Goal: Transaction & Acquisition: Purchase product/service

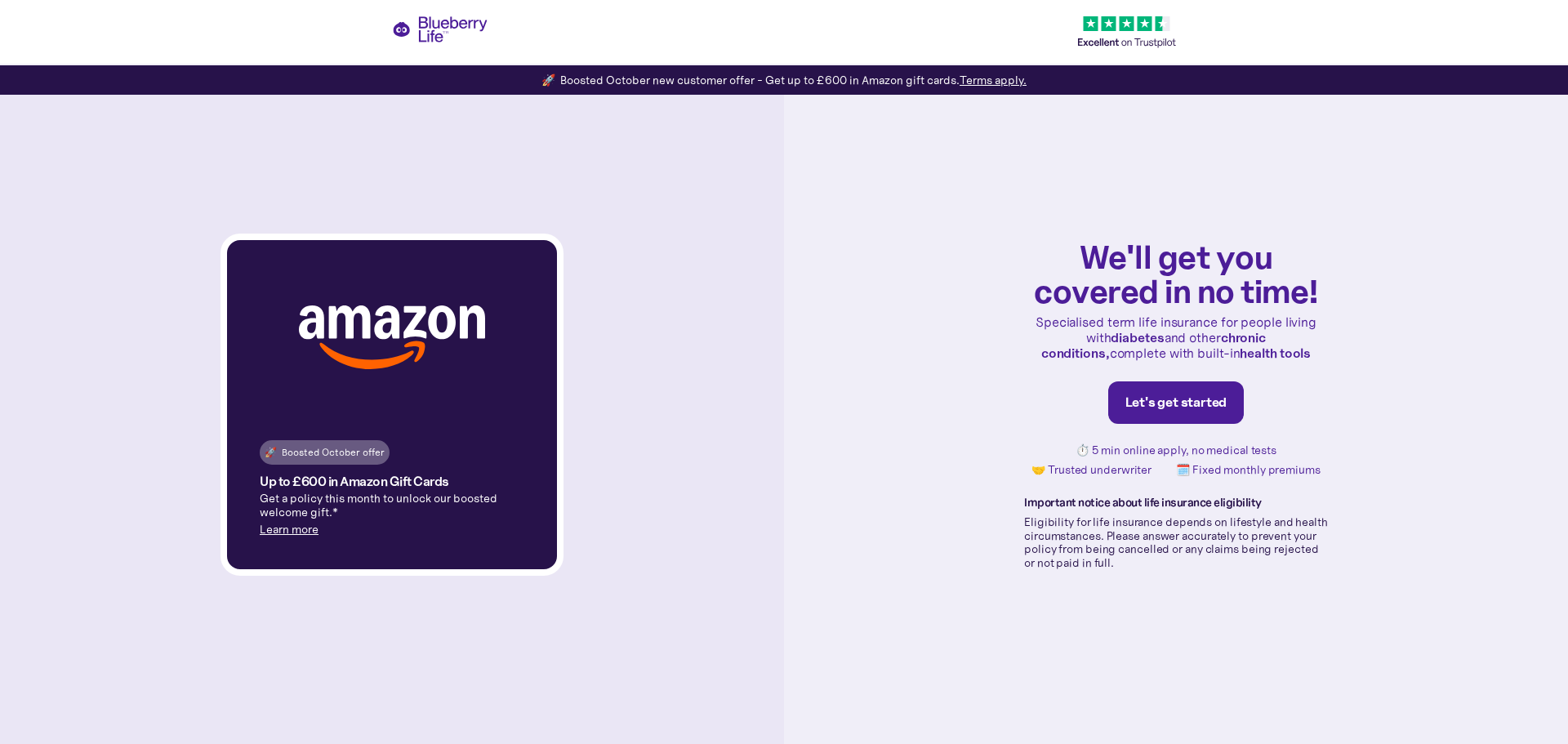
click at [1196, 402] on div "Let's get started" at bounding box center [1176, 402] width 102 height 17
click at [1189, 398] on div "Let's get started" at bounding box center [1176, 402] width 102 height 17
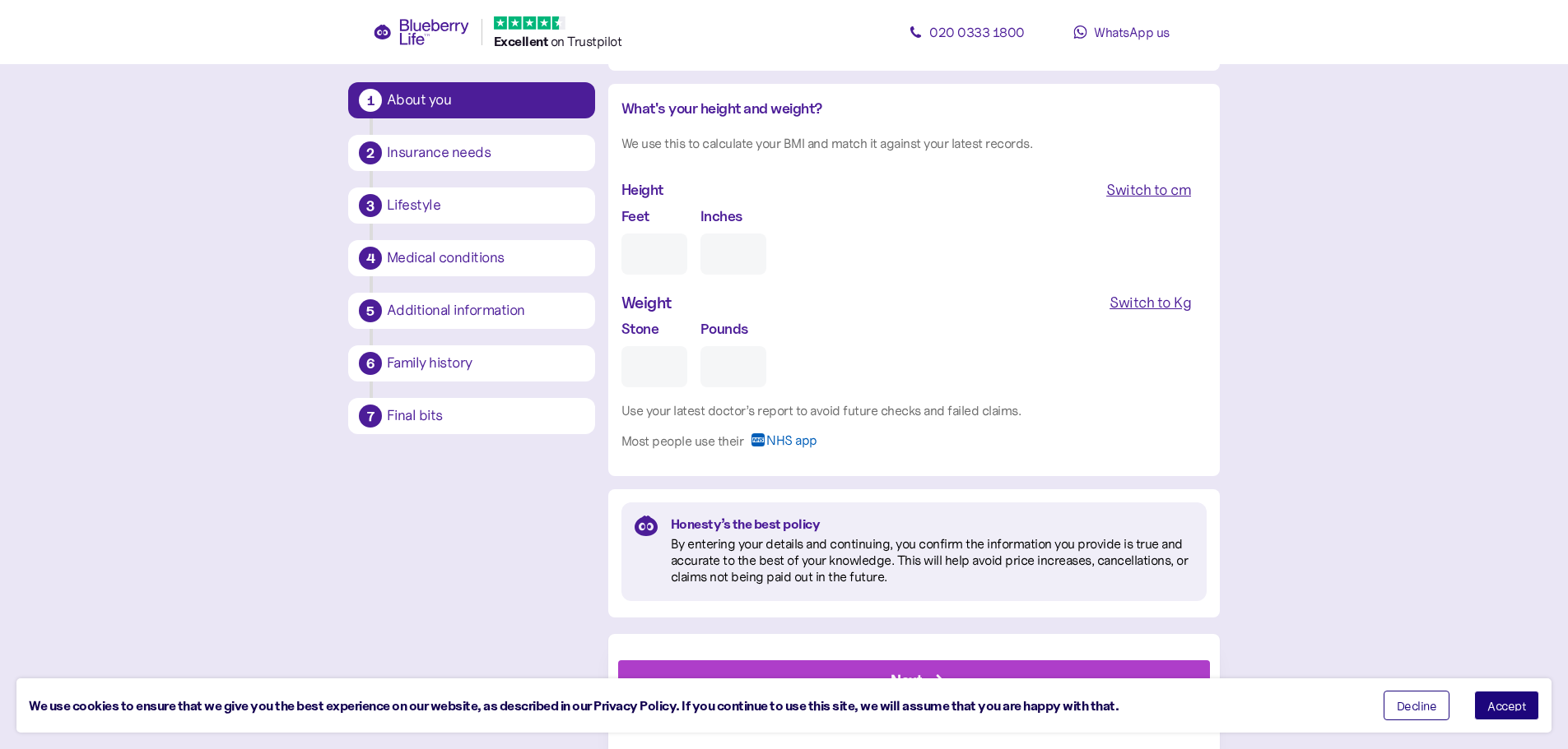
scroll to position [1536, 0]
